Goal: Navigation & Orientation: Find specific page/section

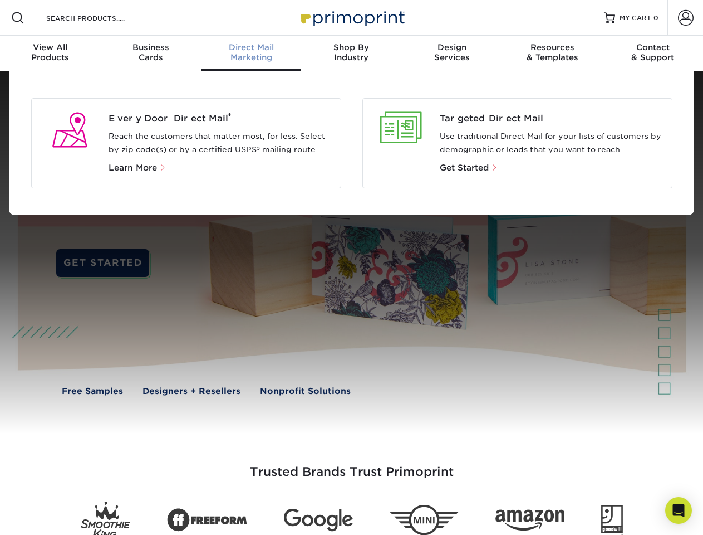
click at [351, 267] on div at bounding box center [351, 252] width 703 height 362
click at [18, 18] on span at bounding box center [17, 17] width 13 height 13
click at [685, 18] on span at bounding box center [686, 18] width 16 height 16
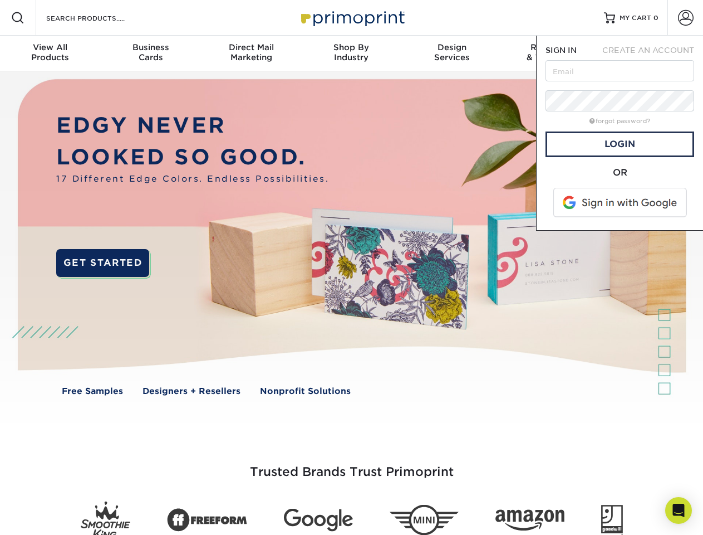
click at [50, 53] on div "View All Products" at bounding box center [50, 52] width 100 height 20
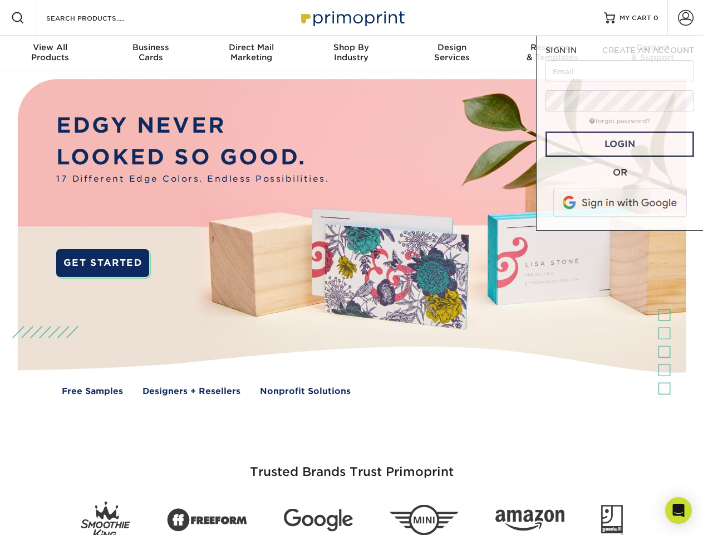
click at [150, 53] on div "Business Cards" at bounding box center [150, 52] width 100 height 20
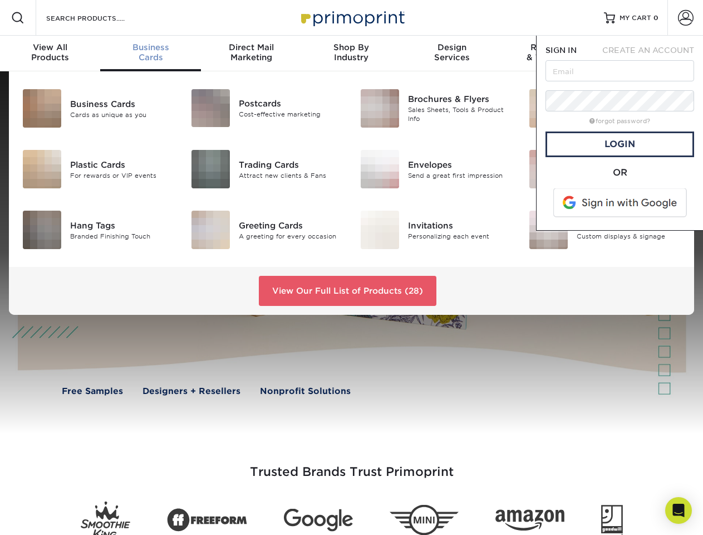
click at [251, 53] on div "Direct Mail Marketing" at bounding box center [251, 52] width 100 height 20
click at [351, 53] on div "Shop By Industry" at bounding box center [351, 52] width 100 height 20
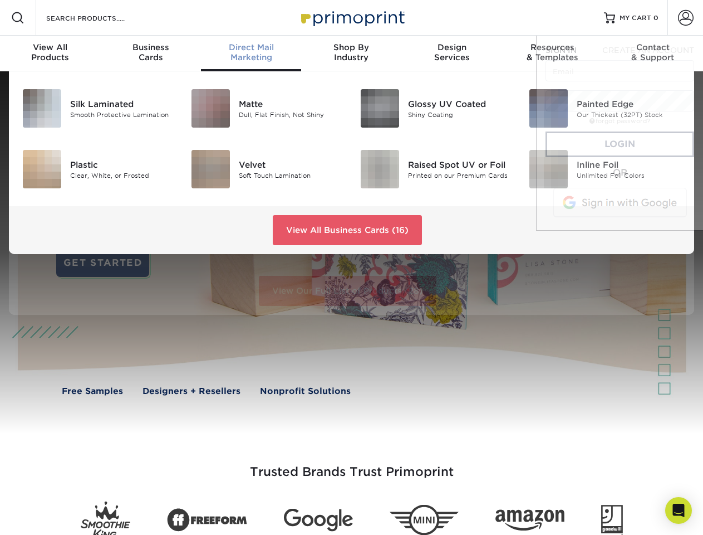
click at [452, 53] on div "Design Services" at bounding box center [452, 52] width 100 height 20
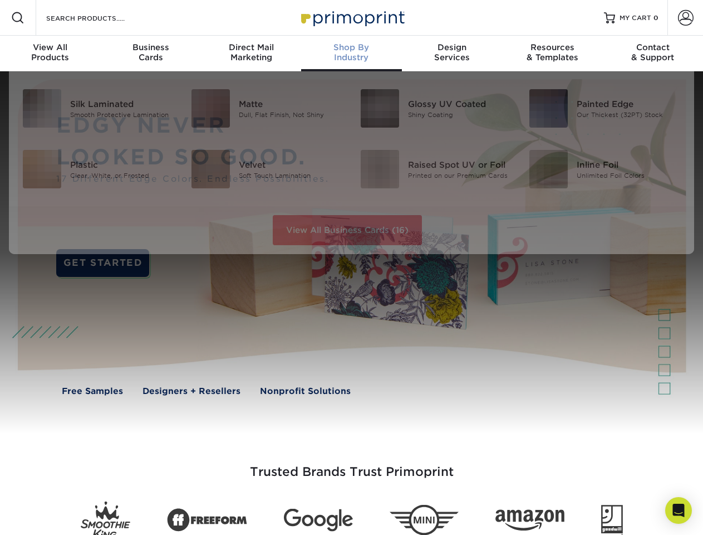
click at [552, 53] on span "SIGN IN" at bounding box center [561, 50] width 31 height 9
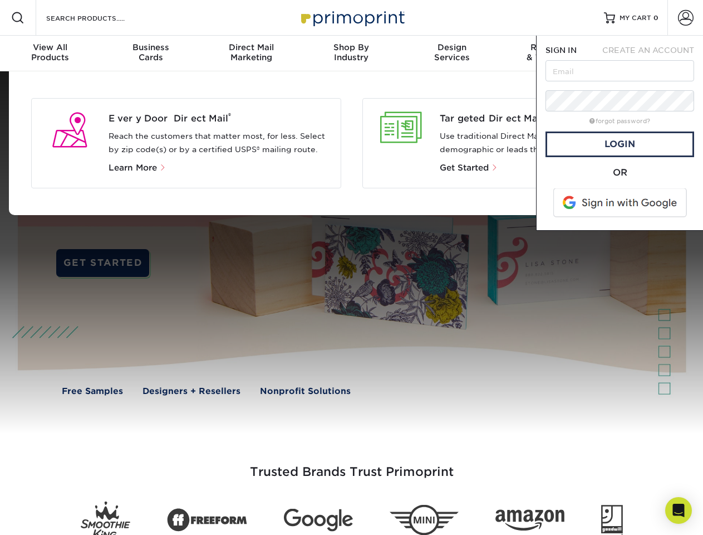
click at [653, 53] on div "Contact & Support" at bounding box center [653, 52] width 100 height 20
